Goal: Task Accomplishment & Management: Use online tool/utility

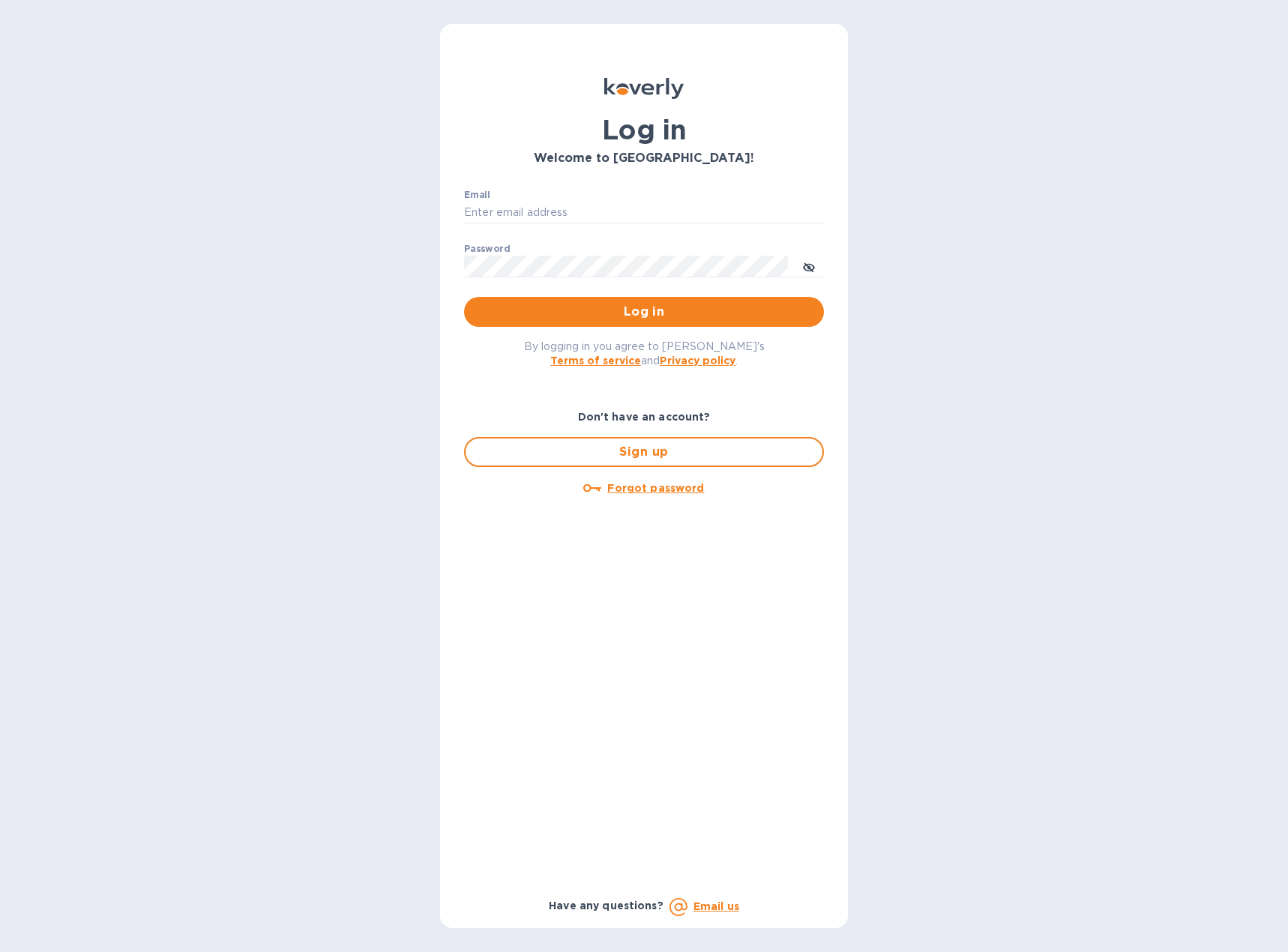
type input "[EMAIL_ADDRESS][DOMAIN_NAME]"
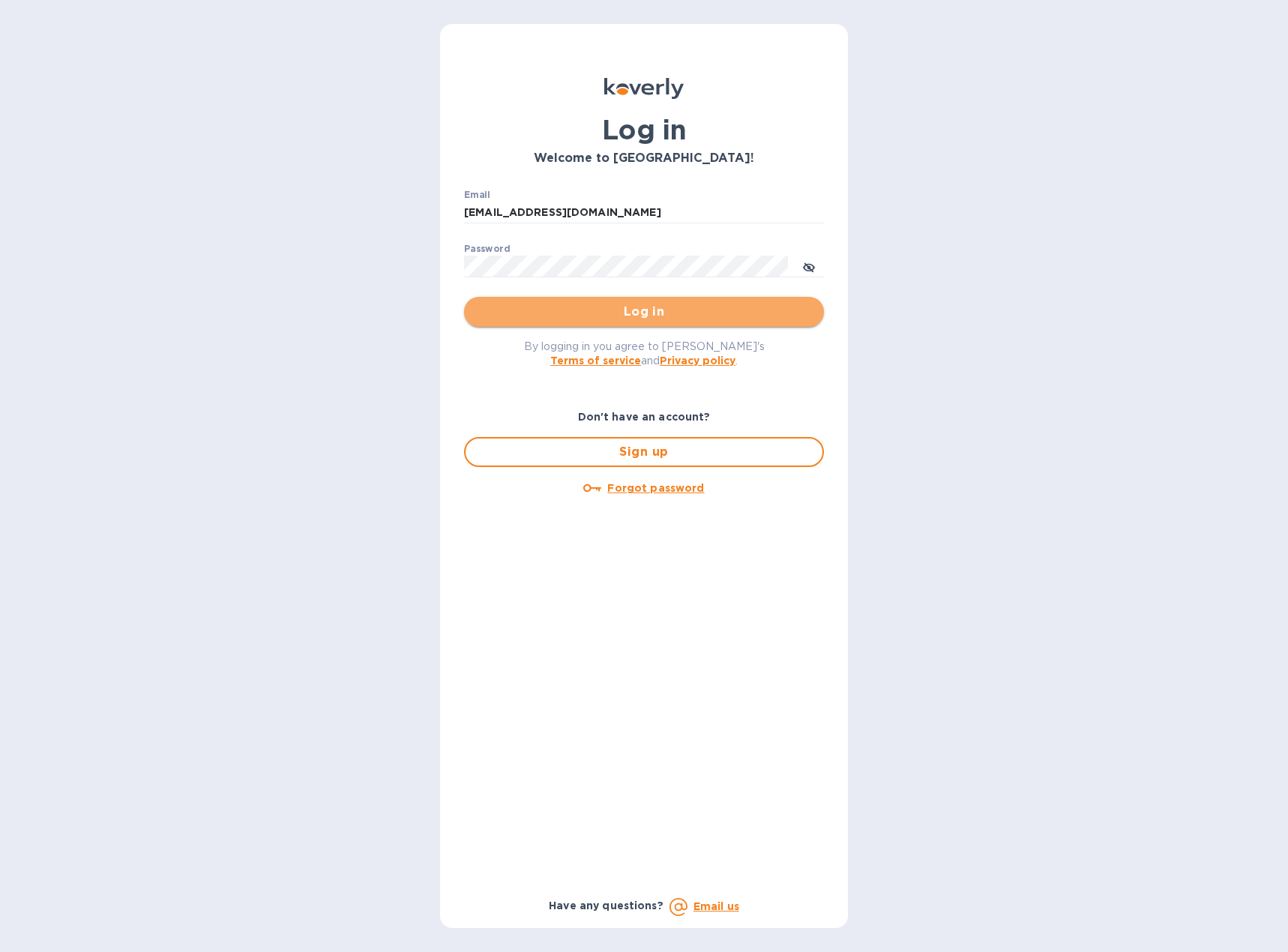
click at [573, 307] on span "Log in" at bounding box center [644, 312] width 336 height 18
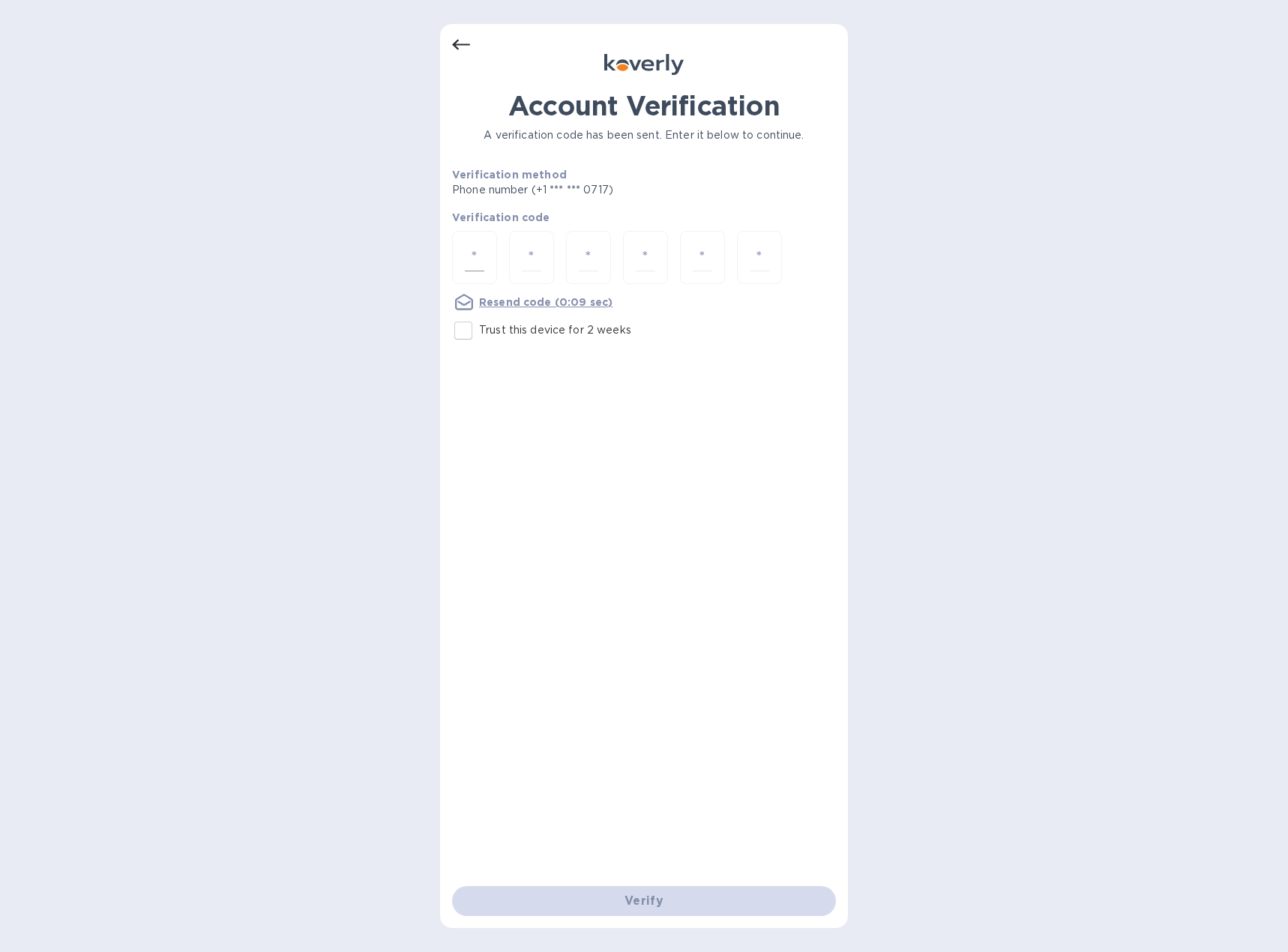
click at [478, 263] on input "number" at bounding box center [474, 257] width 19 height 27
type input "3"
type input "0"
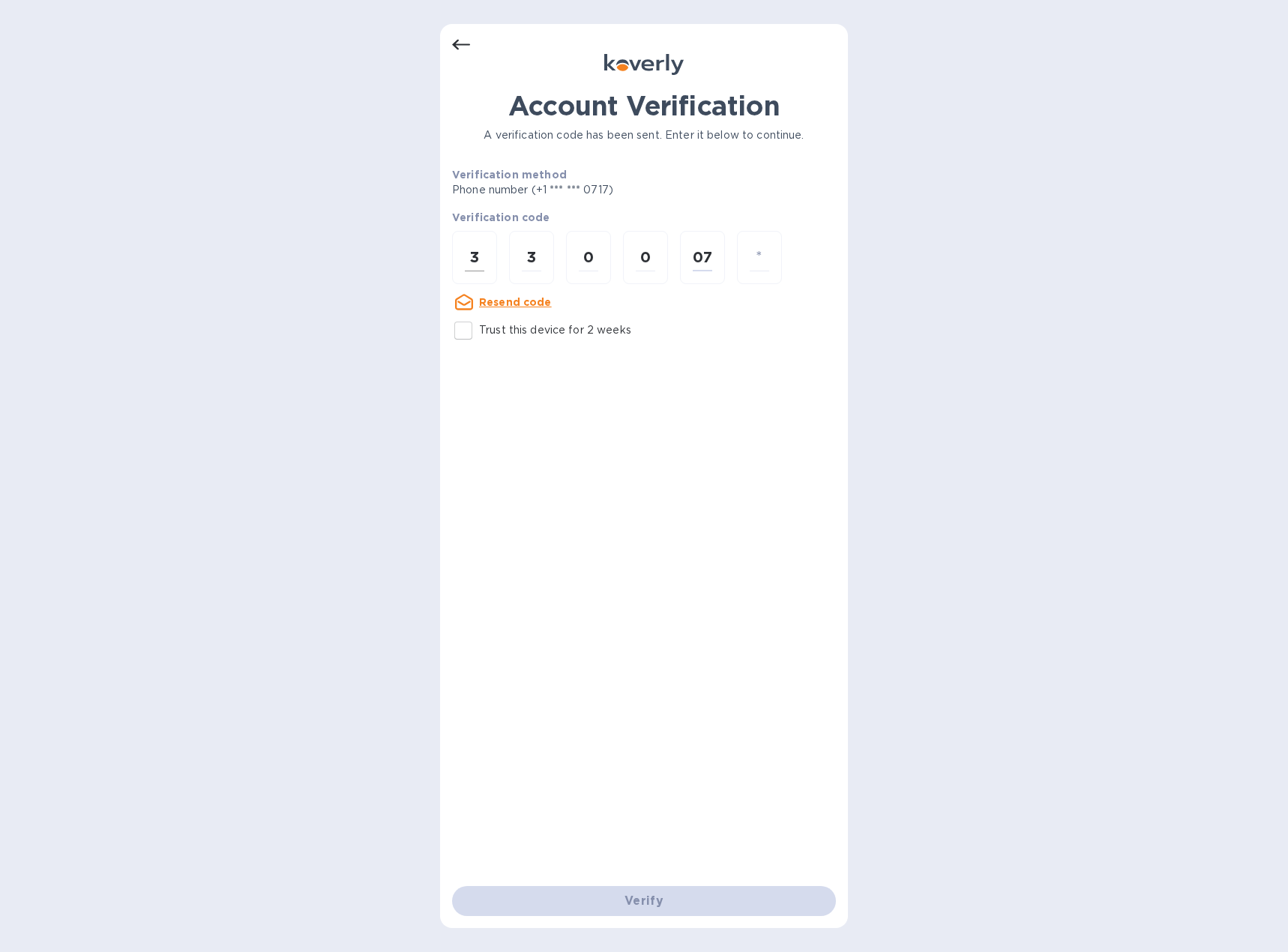
type input "7"
type input "8"
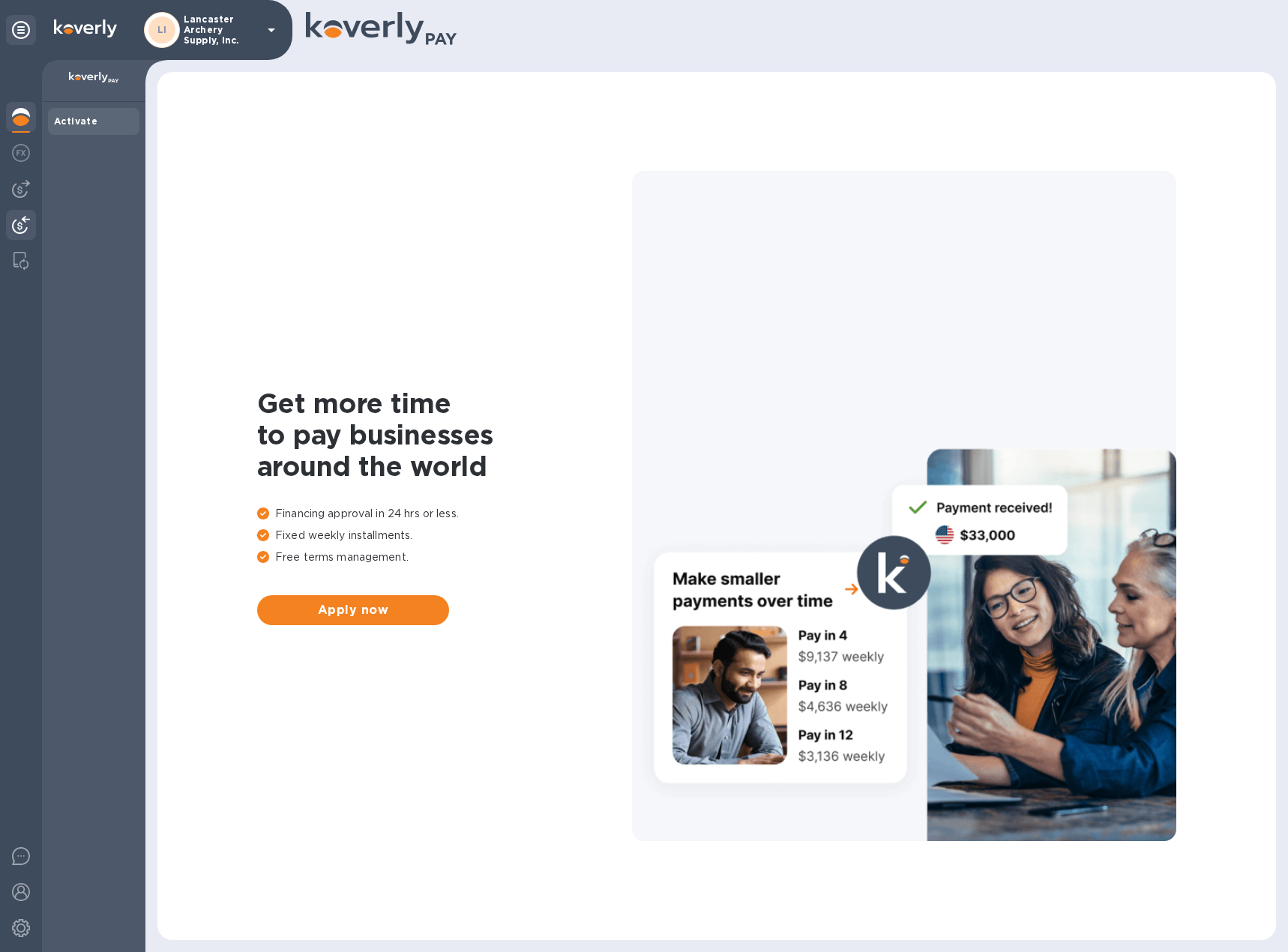
click at [19, 223] on img at bounding box center [21, 225] width 18 height 18
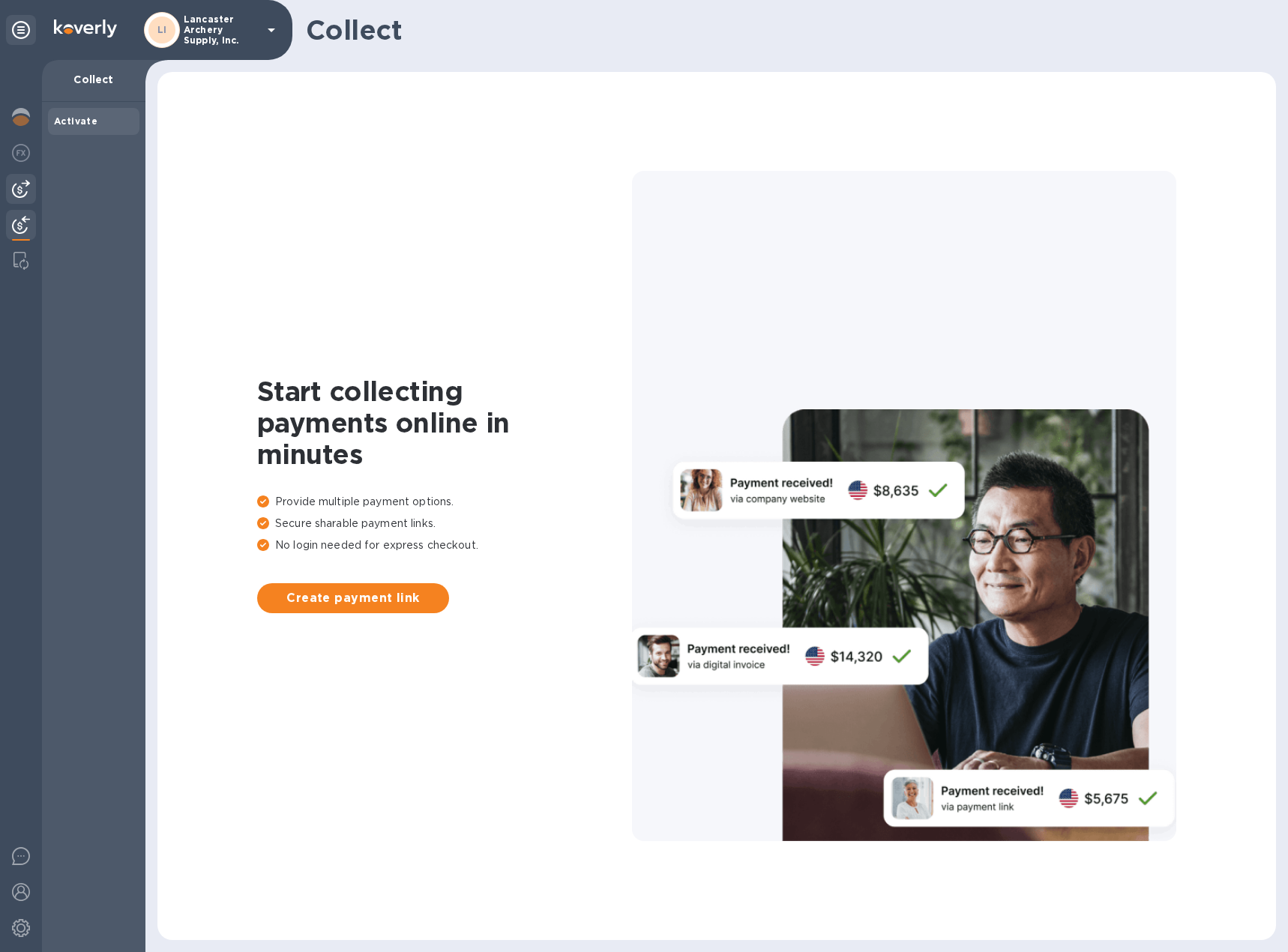
click at [18, 190] on img at bounding box center [21, 189] width 18 height 18
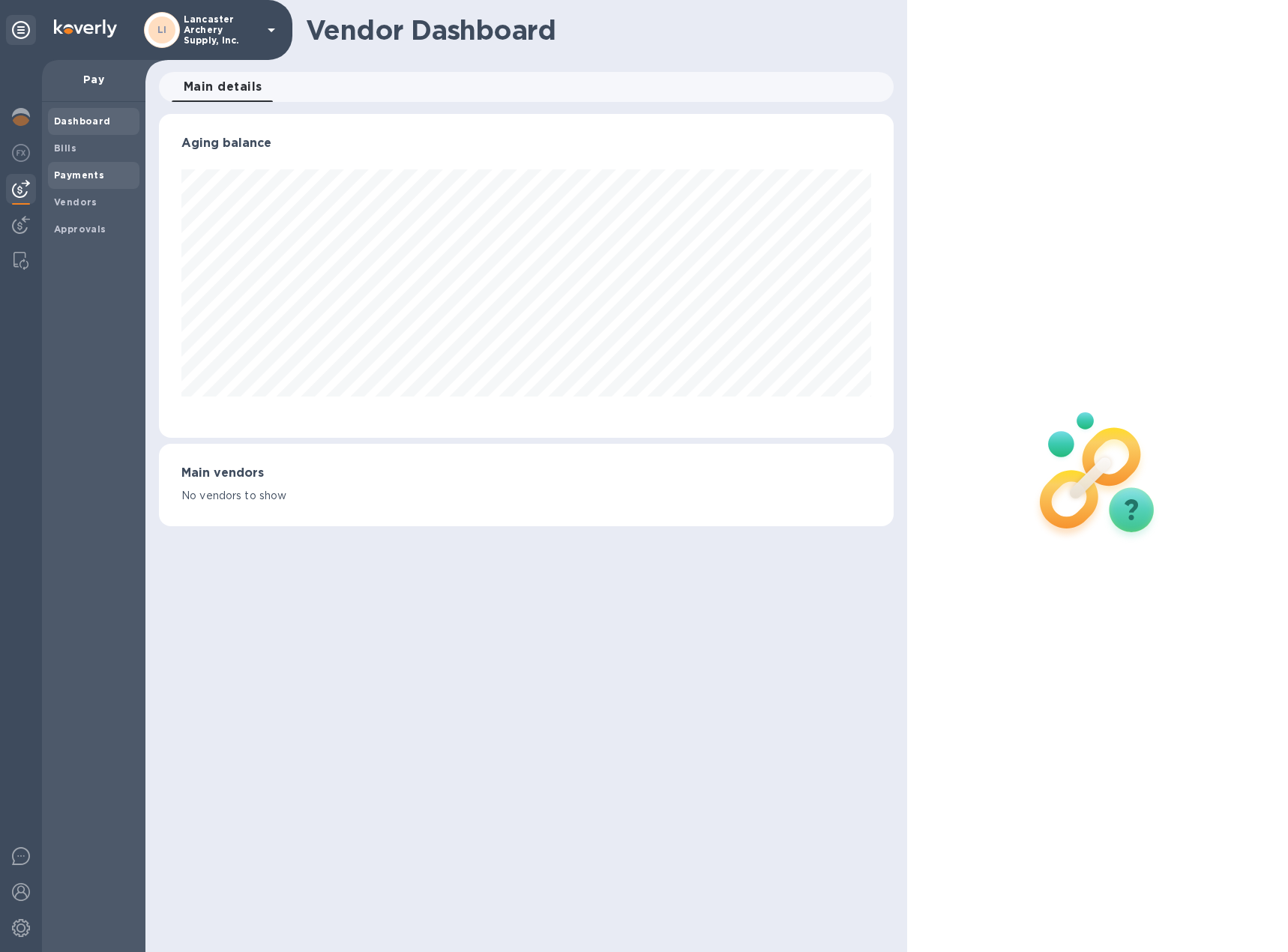
scroll to position [324, 735]
click at [69, 150] on b "Bills" at bounding box center [65, 148] width 22 height 12
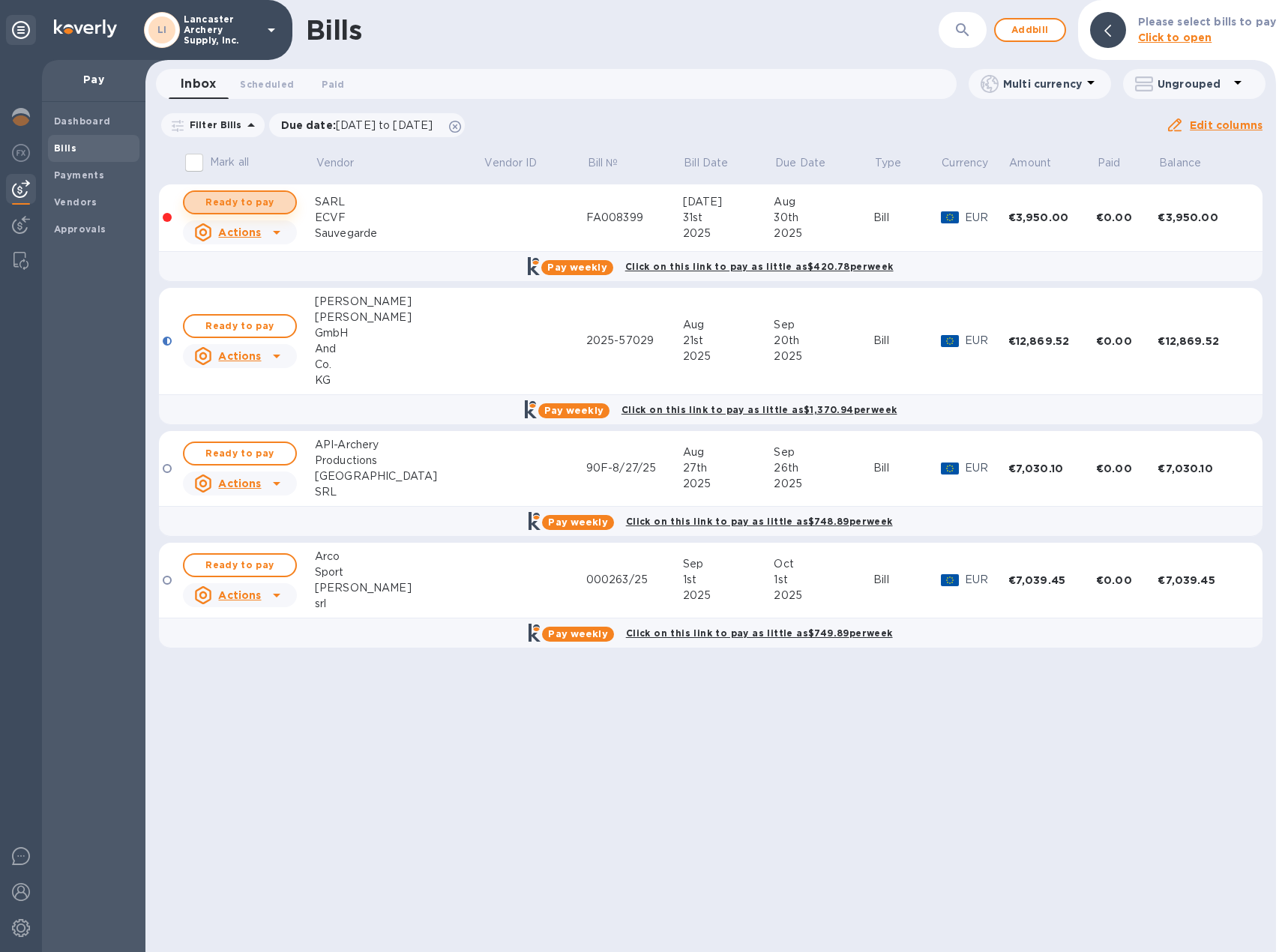
click at [259, 202] on span "Ready to pay" at bounding box center [239, 203] width 87 height 18
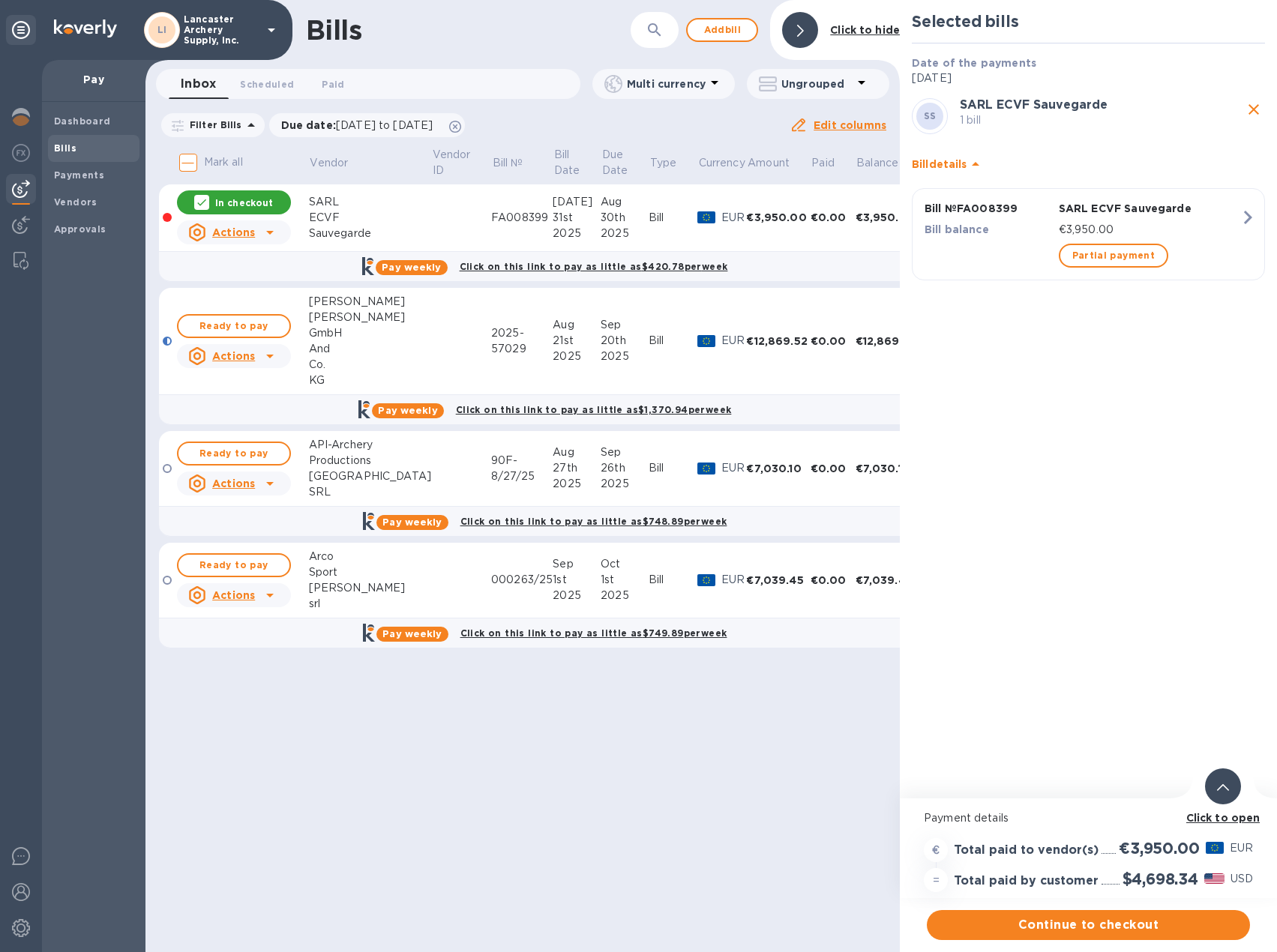
click at [1224, 788] on icon at bounding box center [1222, 788] width 12 height 7
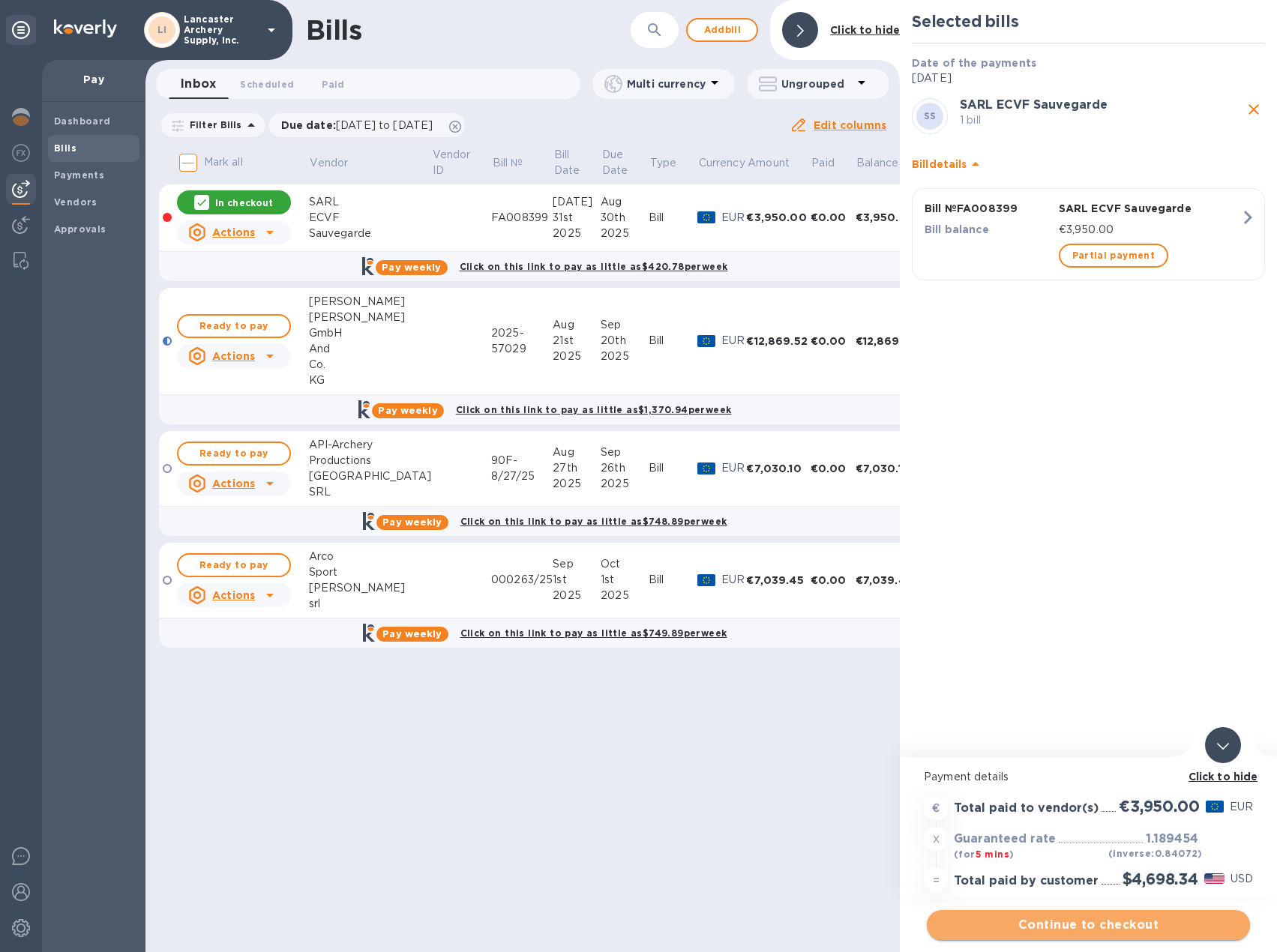
click at [1078, 933] on span "Continue to checkout" at bounding box center [1088, 925] width 299 height 18
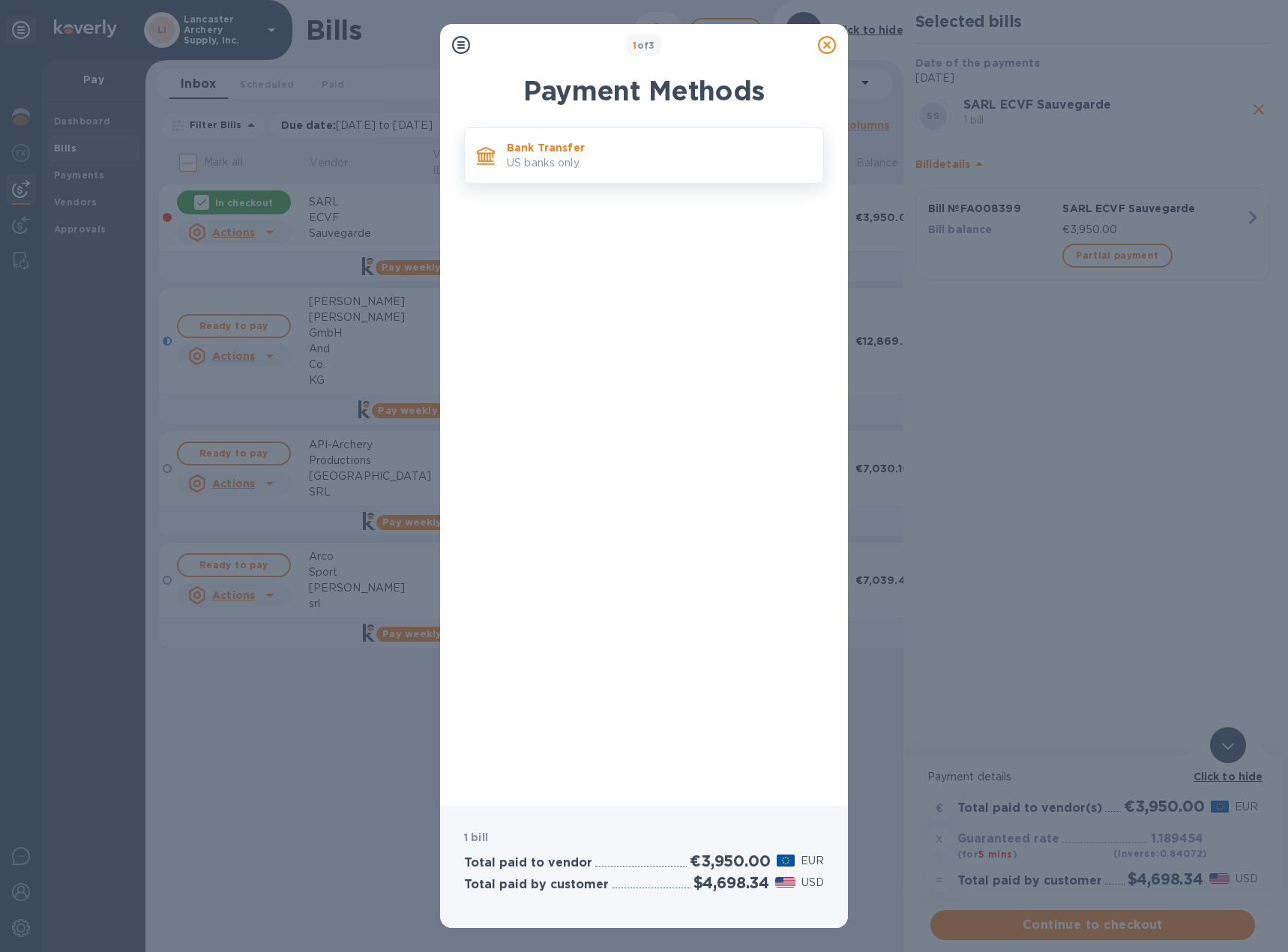
click at [662, 147] on p "Bank Transfer" at bounding box center [659, 148] width 304 height 15
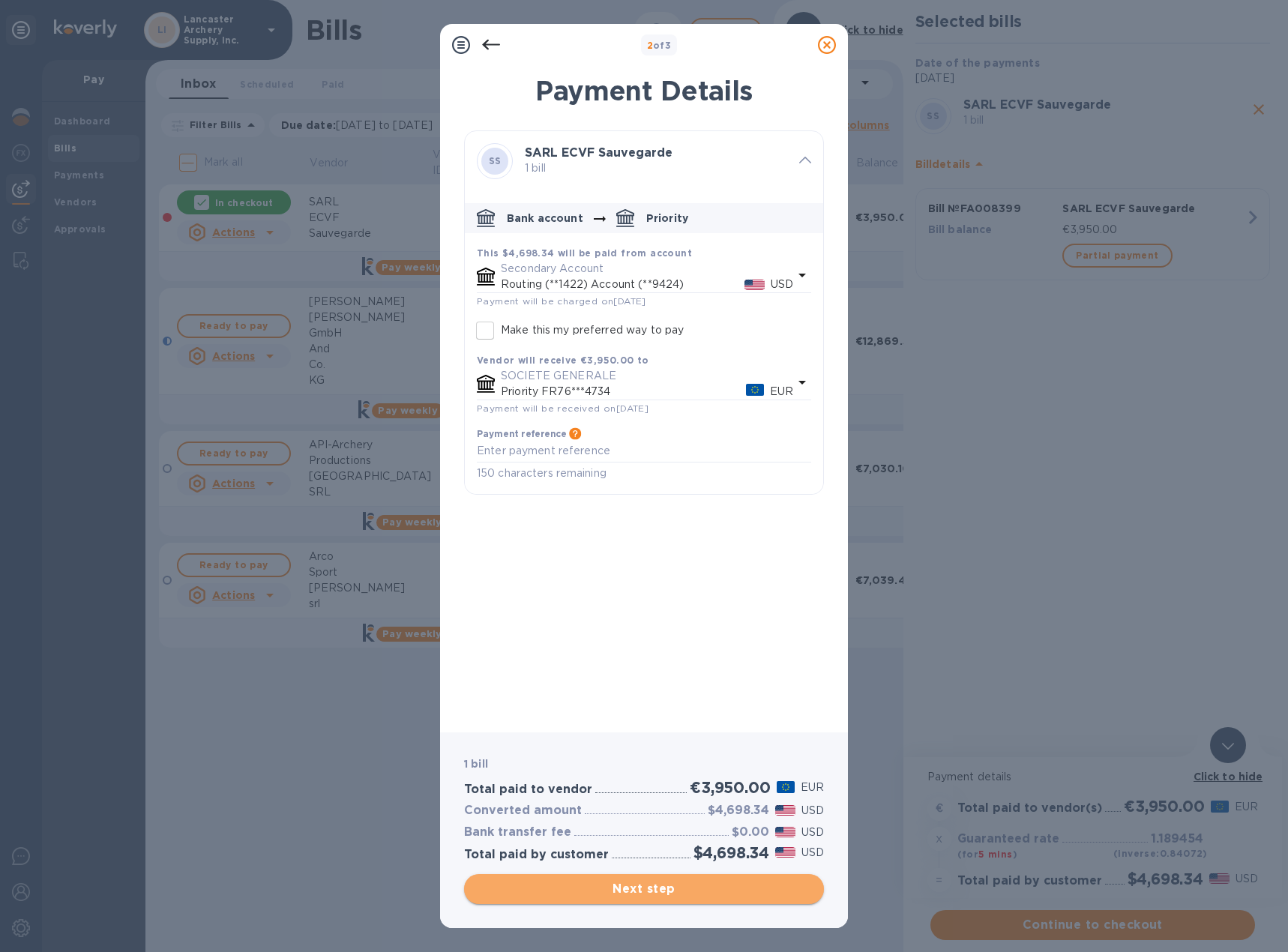
click at [620, 891] on span "Next step" at bounding box center [644, 889] width 336 height 18
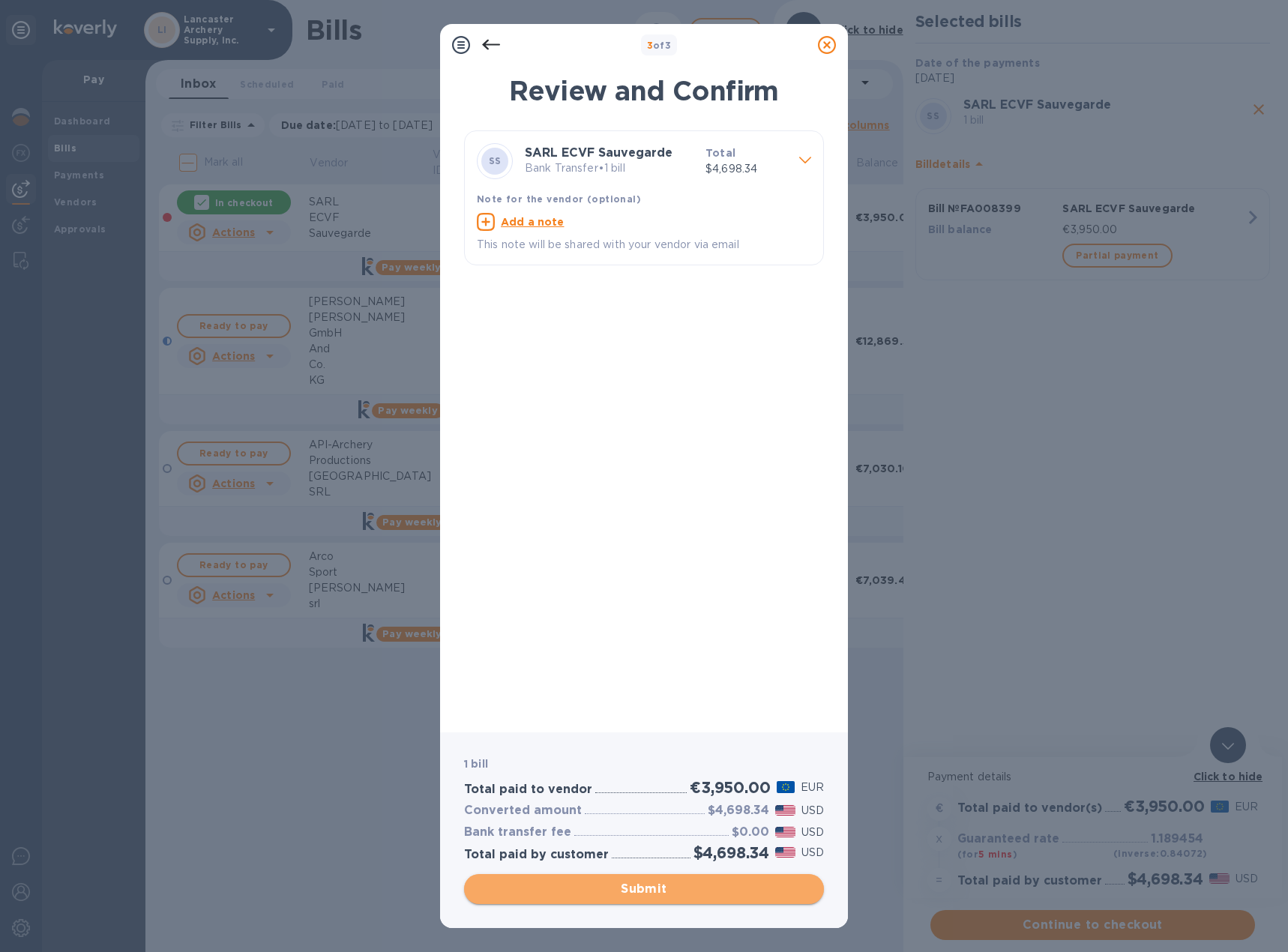
click at [620, 891] on span "Submit" at bounding box center [644, 889] width 336 height 18
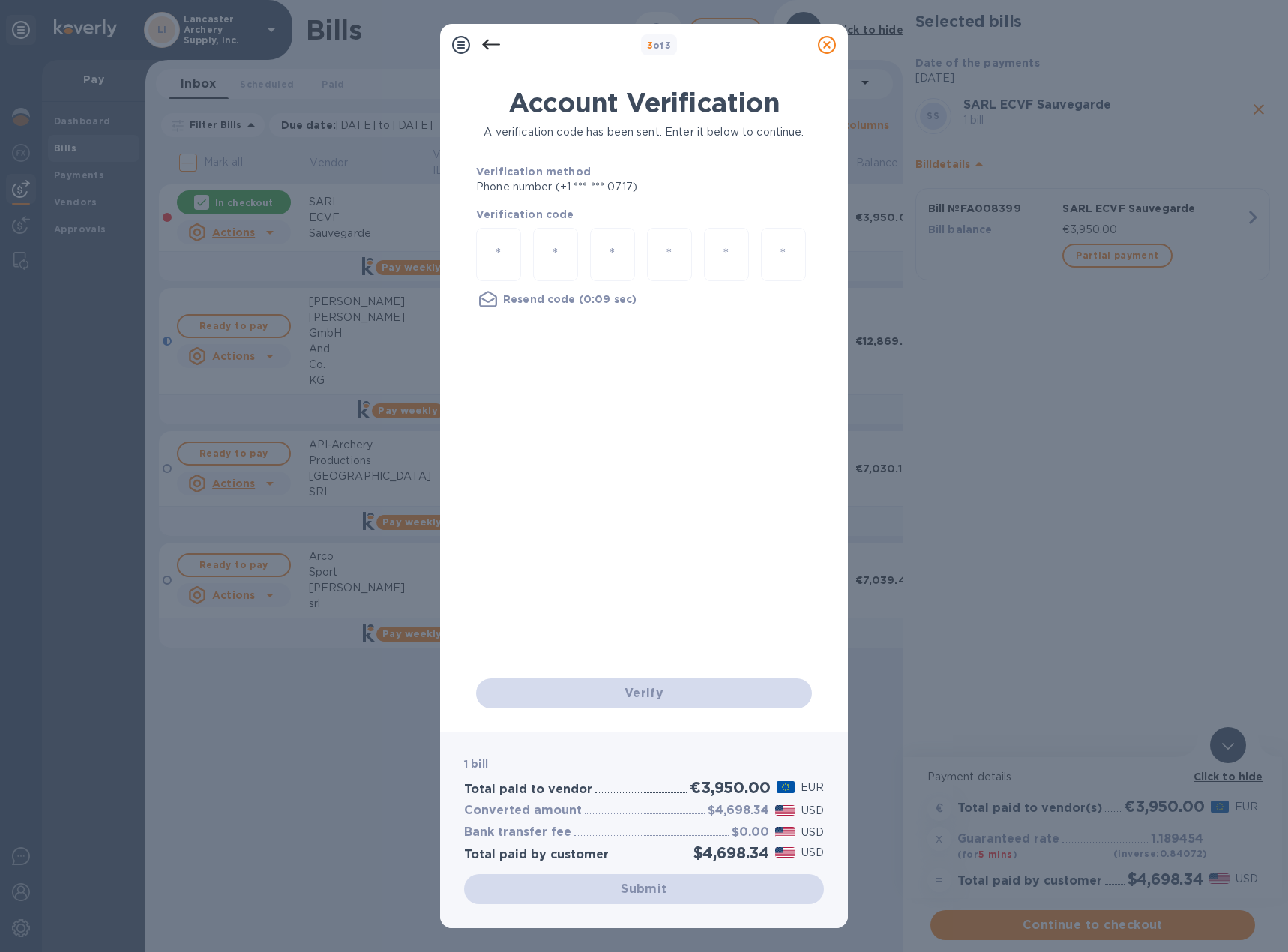
click at [499, 255] on input "number" at bounding box center [498, 254] width 19 height 27
type input "4"
type input "6"
type input "0"
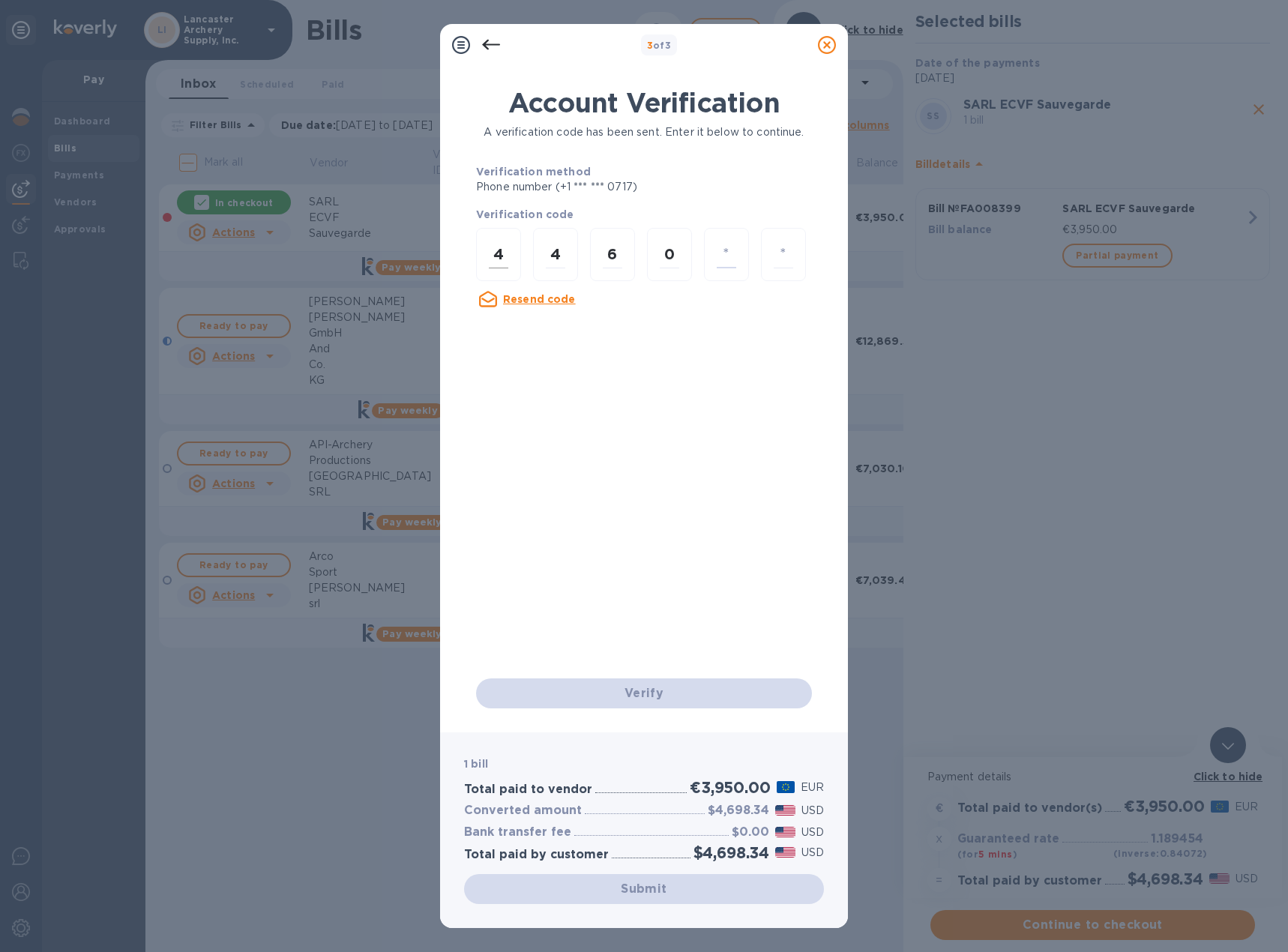
type input "1"
type input "9"
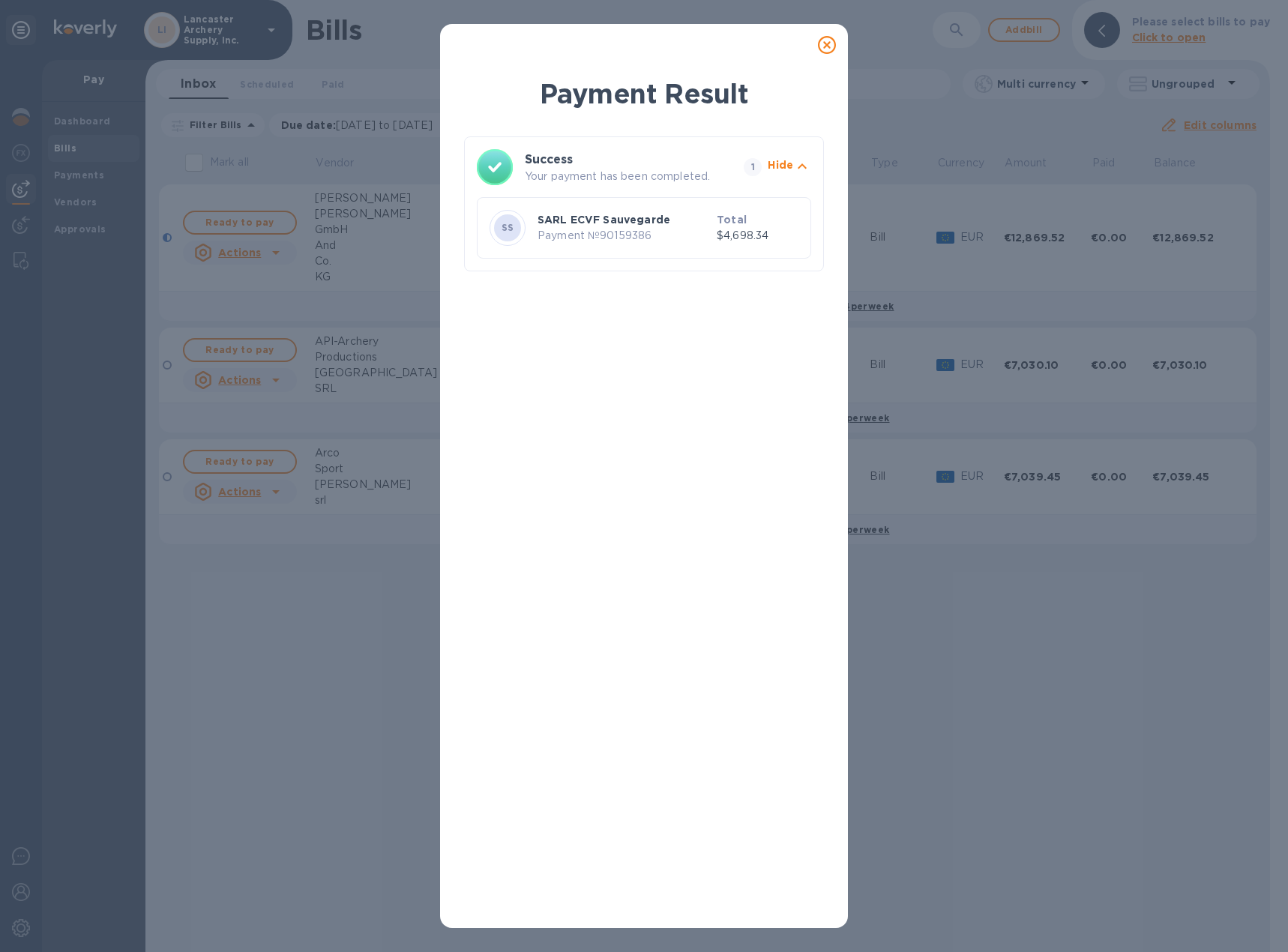
click at [828, 44] on icon at bounding box center [827, 45] width 18 height 18
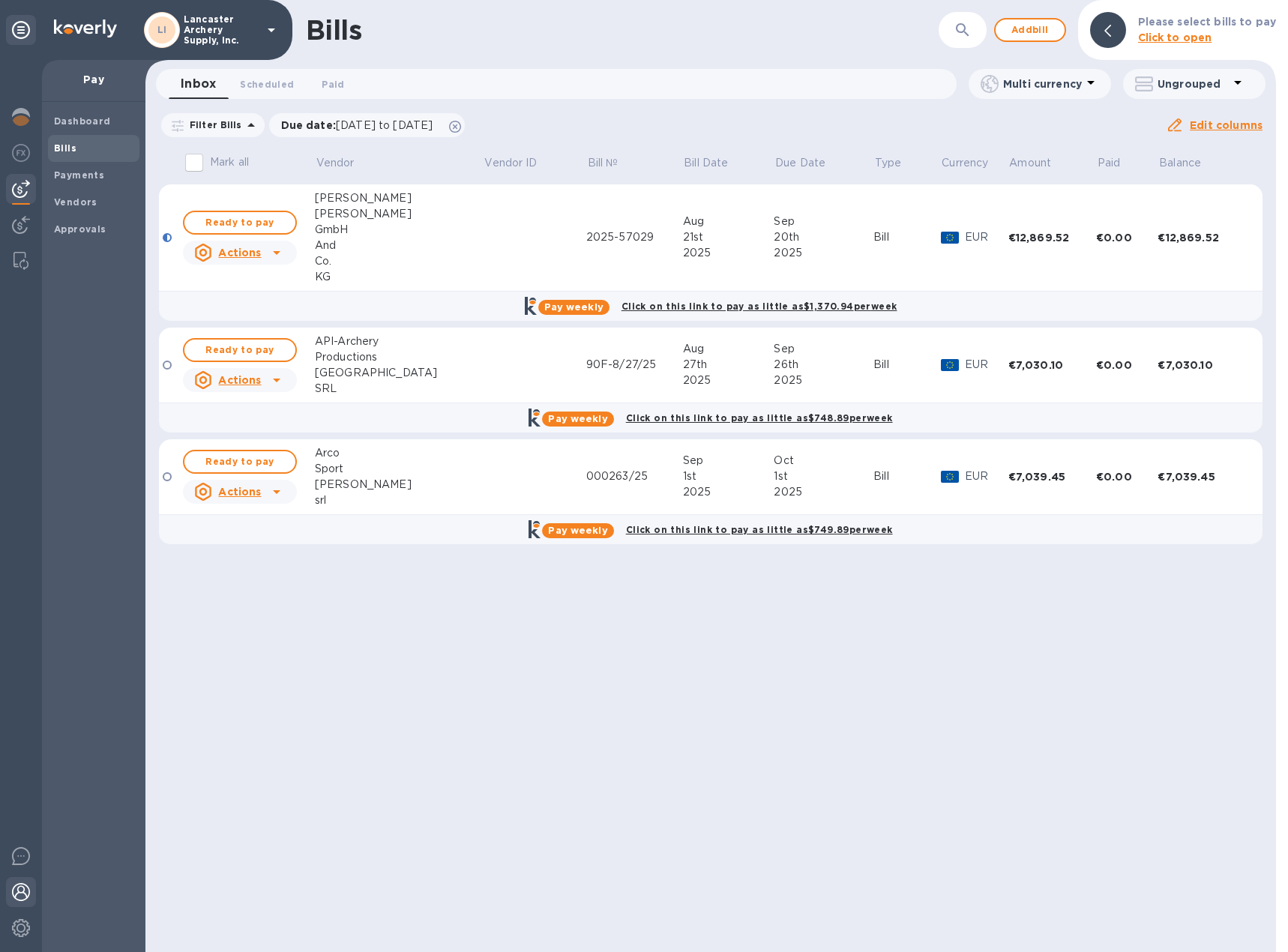
click at [26, 886] on img at bounding box center [21, 892] width 18 height 18
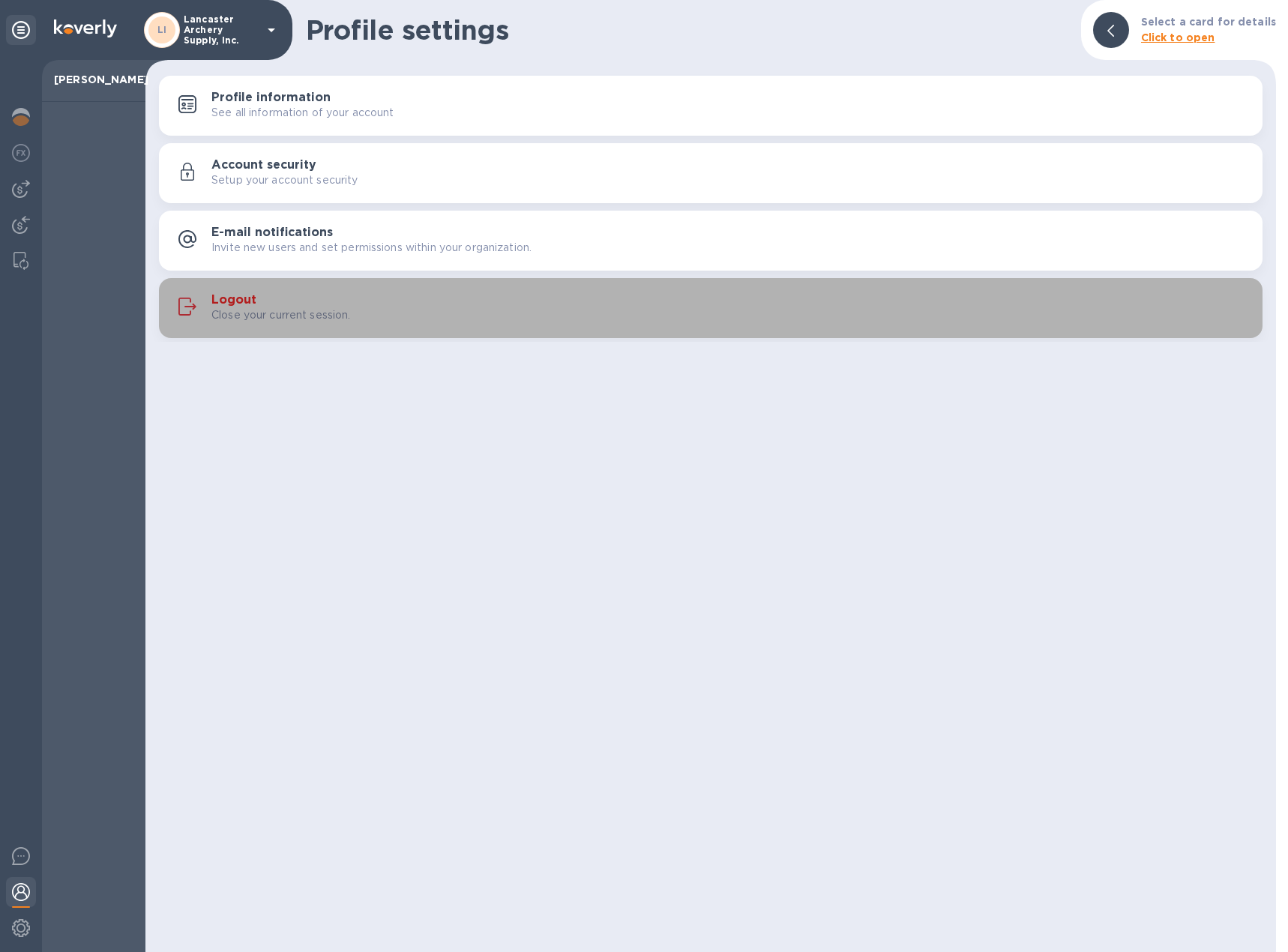
click at [252, 298] on h3 "Logout" at bounding box center [234, 300] width 45 height 14
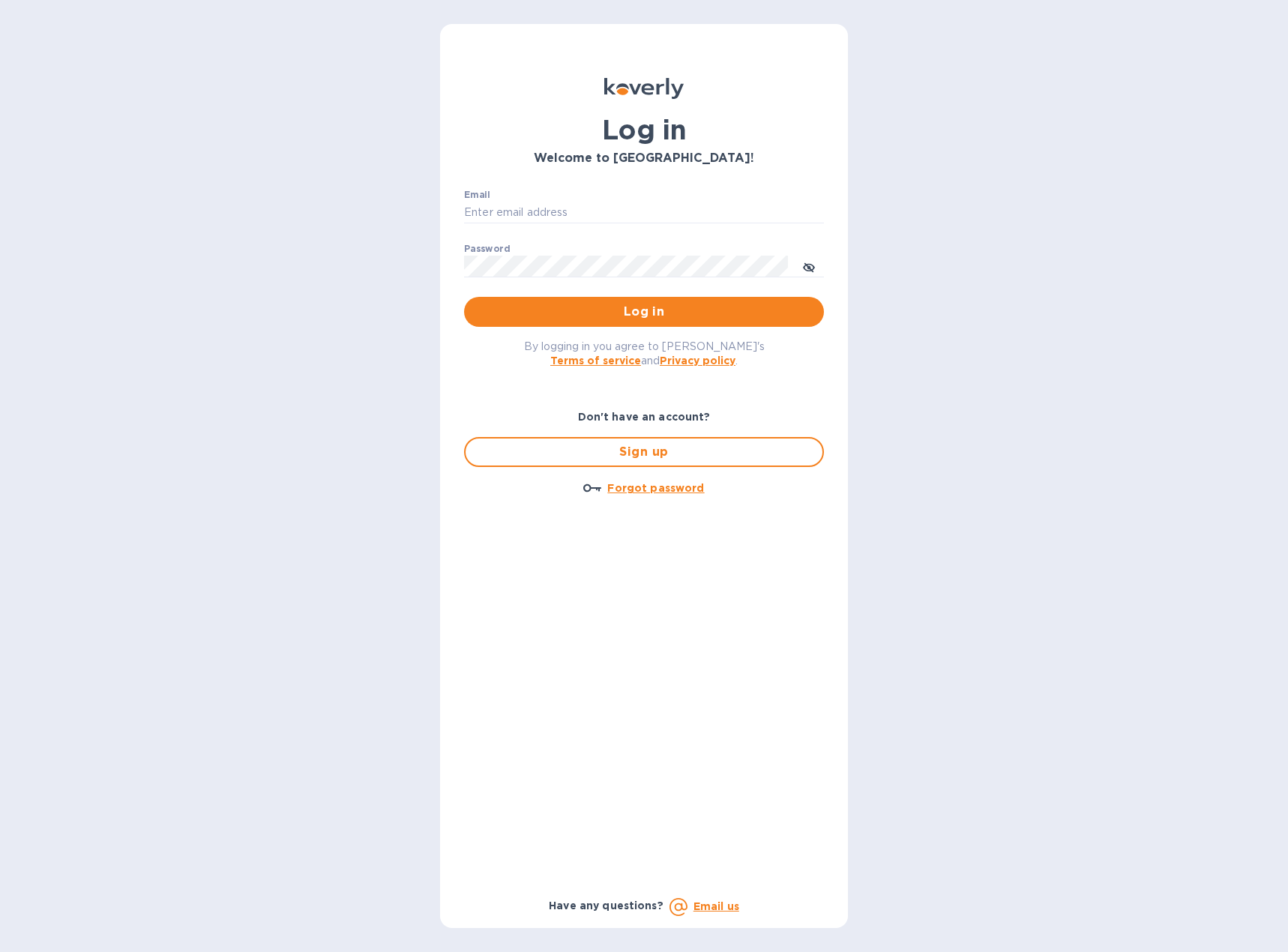
type input "[EMAIL_ADDRESS][DOMAIN_NAME]"
